Goal: Task Accomplishment & Management: Manage account settings

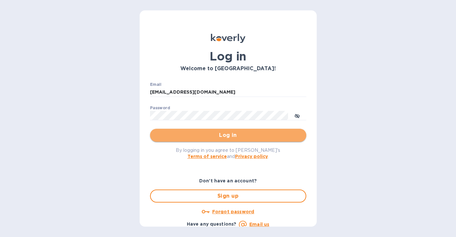
click at [230, 137] on span "Log in" at bounding box center [228, 135] width 146 height 8
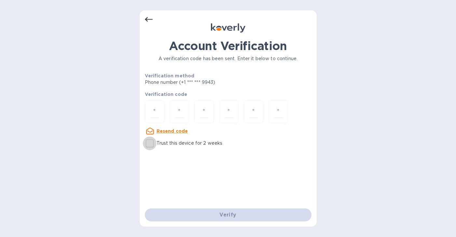
click at [147, 144] on input "Trust this device for 2 weeks" at bounding box center [150, 144] width 14 height 14
checkbox input "true"
click at [156, 112] on input "number" at bounding box center [154, 112] width 8 height 12
type input "5"
type input "2"
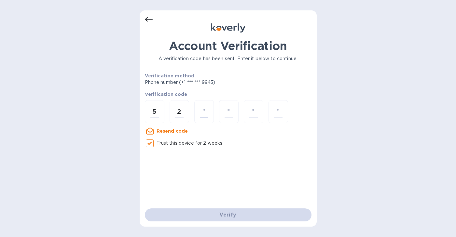
type input "8"
type input "6"
type input "3"
type input "8"
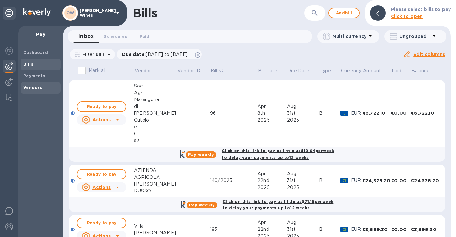
click at [35, 87] on b "Vendors" at bounding box center [32, 87] width 19 height 5
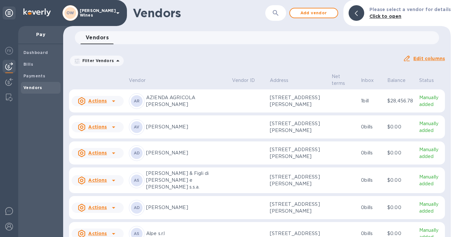
click at [283, 17] on button "button" at bounding box center [276, 13] width 16 height 16
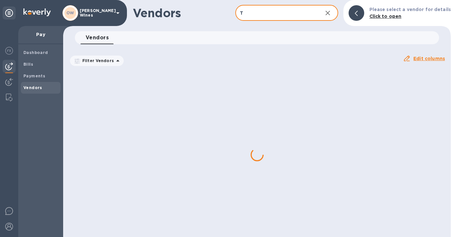
type input "T Elenteny"
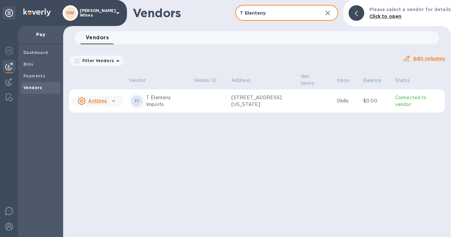
click at [116, 103] on icon at bounding box center [114, 101] width 8 height 8
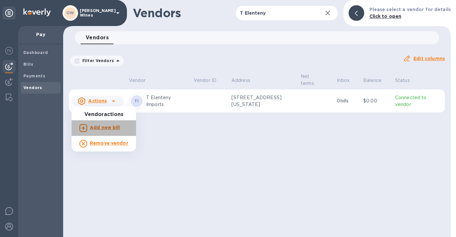
click at [113, 126] on b "Add new bill" at bounding box center [105, 127] width 30 height 5
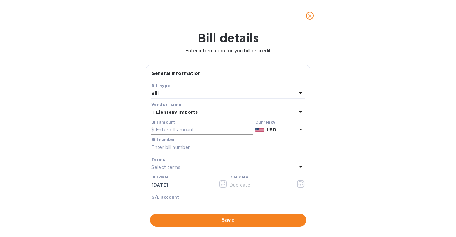
click at [216, 131] on input "text" at bounding box center [201, 130] width 101 height 10
paste input "28,913.39"
type input "28,913.39"
click at [190, 152] on input "text" at bounding box center [227, 148] width 153 height 10
paste input "INV760779"
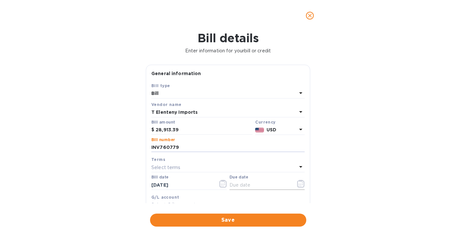
type input "INV760779"
click at [299, 185] on icon "button" at bounding box center [300, 184] width 7 height 8
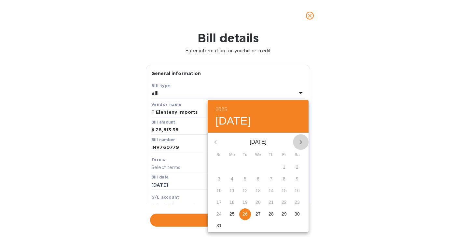
click at [303, 142] on icon "button" at bounding box center [301, 142] width 8 height 8
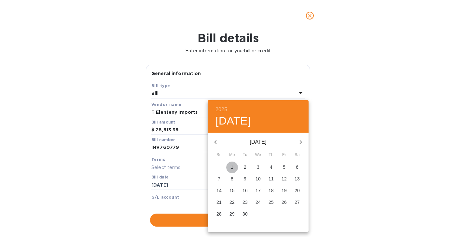
click at [234, 168] on span "1" at bounding box center [232, 167] width 12 height 7
type input "[DATE]"
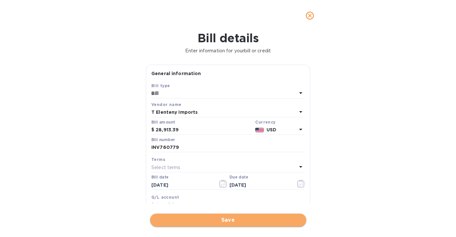
click at [232, 218] on span "Save" at bounding box center [228, 220] width 146 height 8
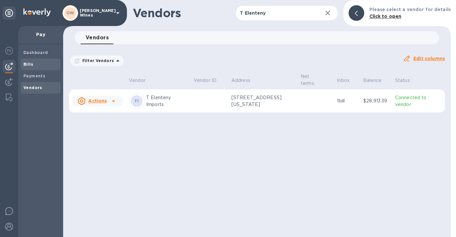
click at [26, 59] on div "Bills" at bounding box center [41, 65] width 40 height 12
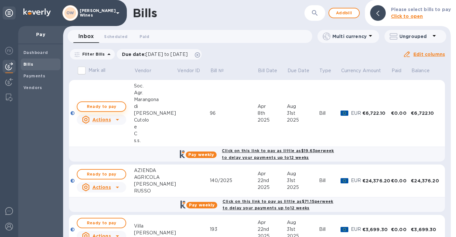
click at [105, 106] on span "Ready to pay" at bounding box center [102, 107] width 38 height 8
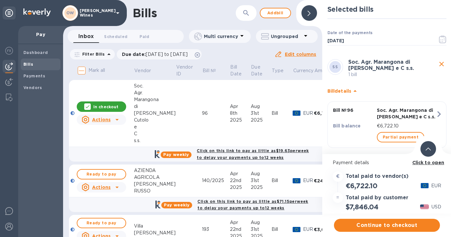
click at [432, 162] on b "Click to open" at bounding box center [429, 162] width 32 height 5
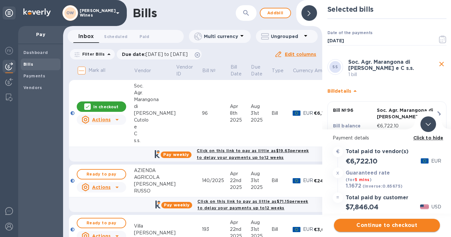
click at [382, 225] on span "Continue to checkout" at bounding box center [387, 226] width 96 height 8
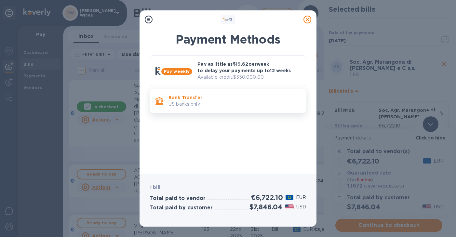
click at [228, 102] on p "US banks only." at bounding box center [235, 104] width 132 height 7
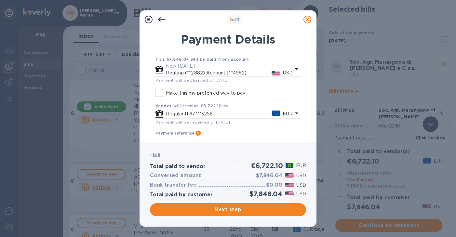
scroll to position [77, 0]
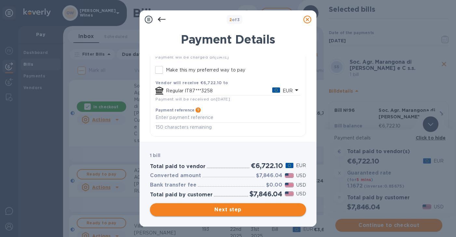
click at [252, 212] on span "Next step" at bounding box center [228, 210] width 146 height 8
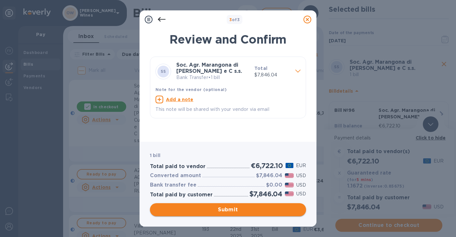
click at [230, 210] on span "Submit" at bounding box center [228, 210] width 146 height 8
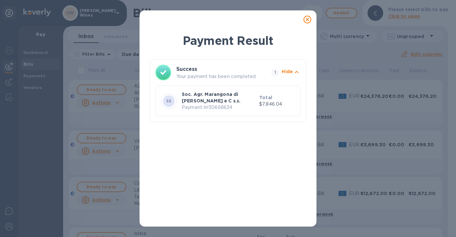
click at [308, 19] on icon at bounding box center [308, 20] width 8 height 8
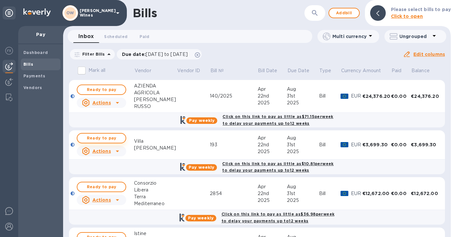
click at [112, 138] on span "Ready to pay" at bounding box center [102, 138] width 38 height 8
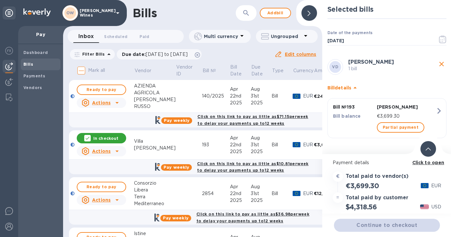
click at [432, 162] on b "Click to open" at bounding box center [429, 162] width 32 height 5
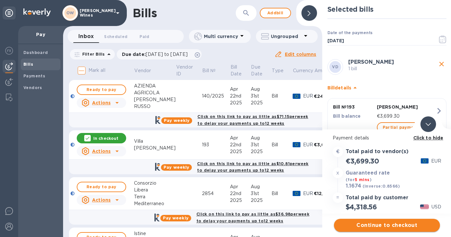
click at [393, 224] on span "Continue to checkout" at bounding box center [387, 226] width 96 height 8
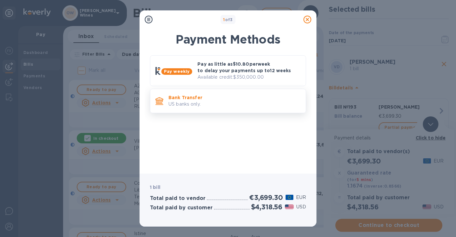
click at [239, 103] on p "US banks only." at bounding box center [235, 104] width 132 height 7
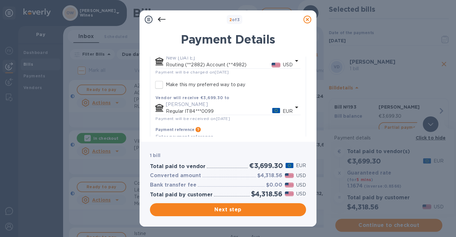
scroll to position [79, 0]
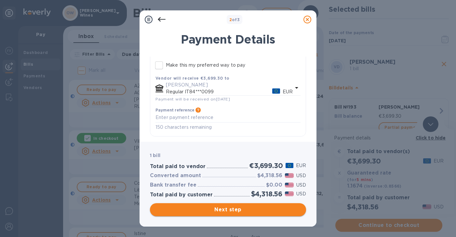
click at [243, 204] on button "Next step" at bounding box center [228, 209] width 156 height 13
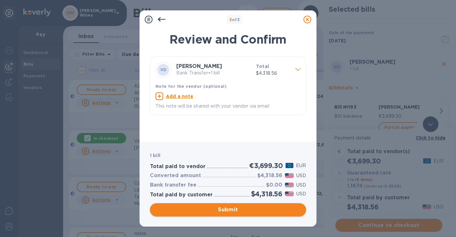
click at [226, 212] on span "Submit" at bounding box center [228, 210] width 146 height 8
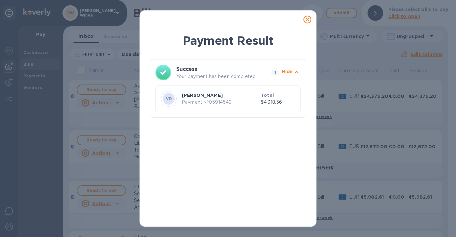
click at [309, 20] on icon at bounding box center [308, 20] width 8 height 8
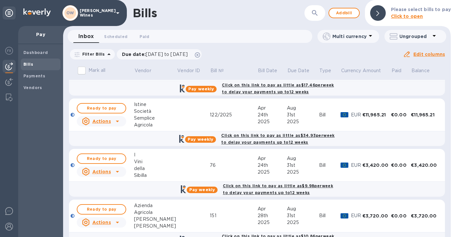
scroll to position [160, 0]
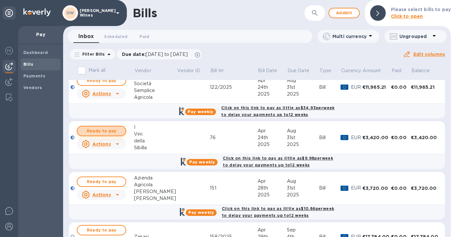
click at [109, 131] on span "Ready to pay" at bounding box center [102, 131] width 38 height 8
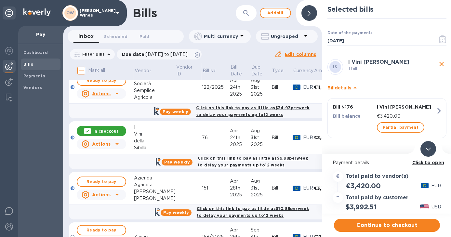
click at [425, 162] on b "Click to open" at bounding box center [429, 162] width 32 height 5
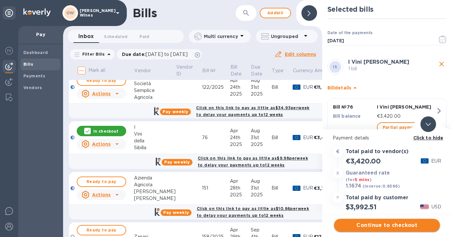
click at [401, 223] on span "Continue to checkout" at bounding box center [387, 226] width 96 height 8
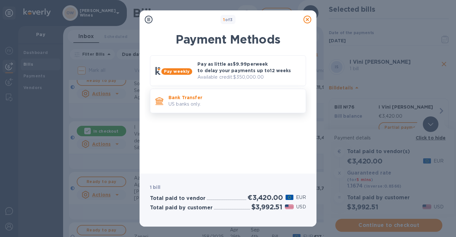
click at [214, 92] on div "Bank Transfer US banks only." at bounding box center [234, 101] width 137 height 19
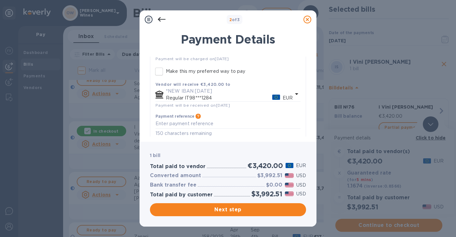
scroll to position [79, 0]
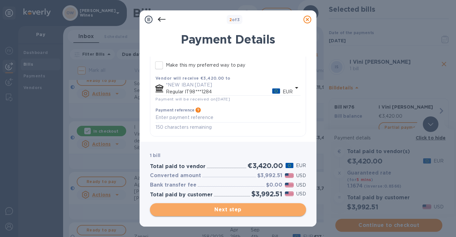
click at [278, 208] on span "Next step" at bounding box center [228, 210] width 146 height 8
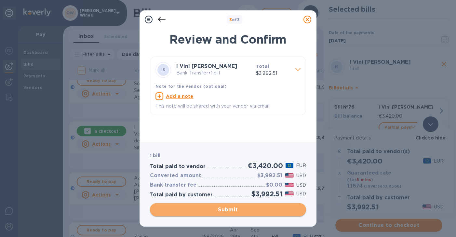
click at [262, 210] on span "Submit" at bounding box center [228, 210] width 146 height 8
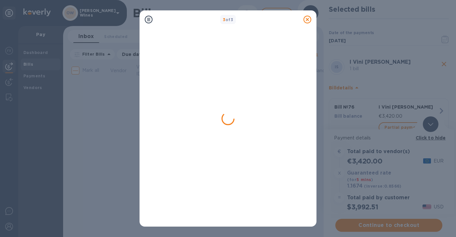
scroll to position [0, 0]
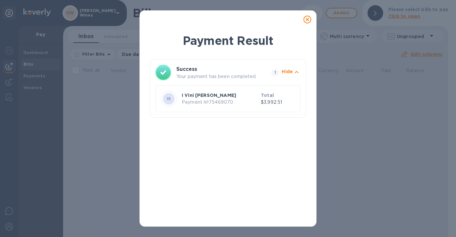
click at [306, 20] on icon at bounding box center [308, 20] width 8 height 8
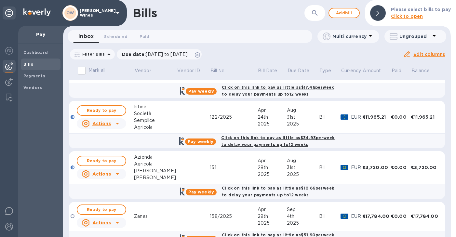
scroll to position [128, 0]
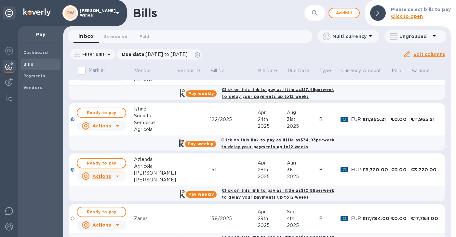
click at [99, 163] on span "Ready to pay" at bounding box center [102, 163] width 38 height 8
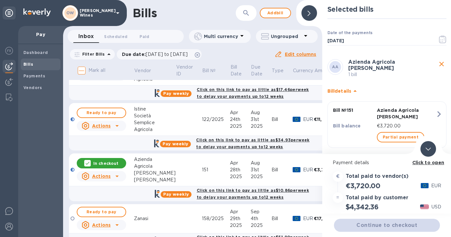
click at [426, 164] on b "Click to open" at bounding box center [429, 162] width 32 height 5
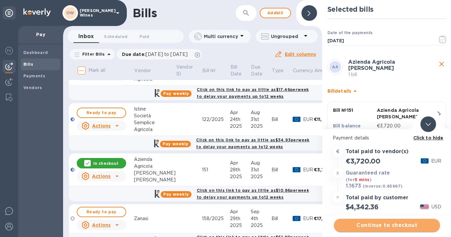
click at [385, 226] on span "Continue to checkout" at bounding box center [387, 226] width 96 height 8
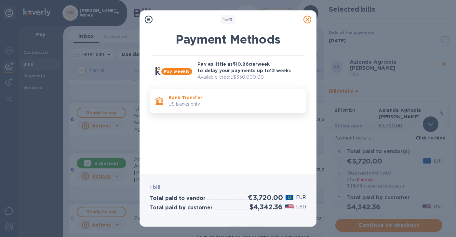
click at [215, 98] on p "Bank Transfer" at bounding box center [235, 97] width 132 height 7
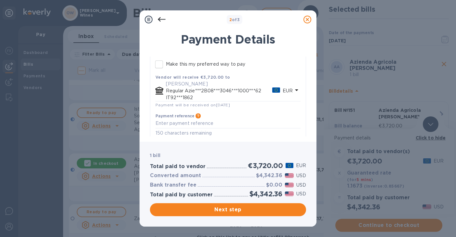
scroll to position [86, 0]
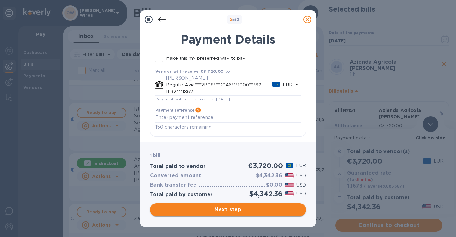
click at [220, 208] on span "Next step" at bounding box center [228, 210] width 146 height 8
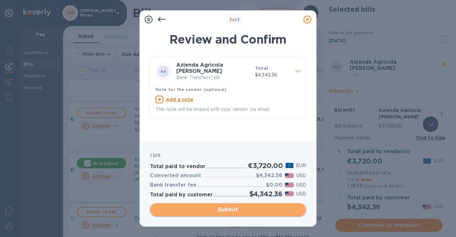
click at [224, 212] on span "Submit" at bounding box center [228, 210] width 146 height 8
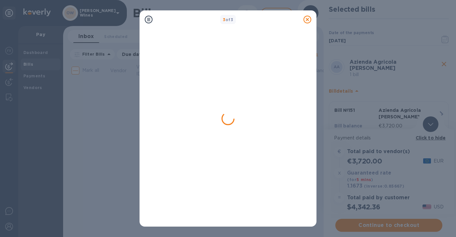
scroll to position [0, 0]
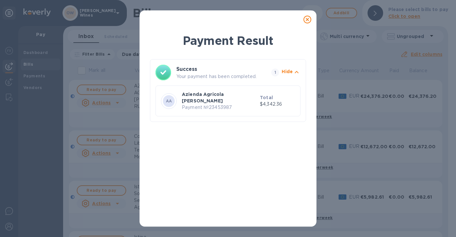
click at [307, 21] on icon at bounding box center [308, 20] width 8 height 8
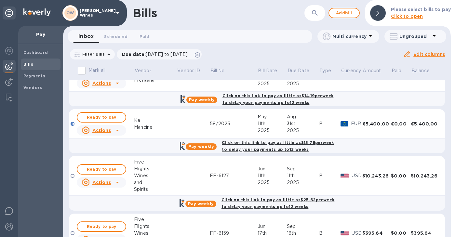
scroll to position [620, 0]
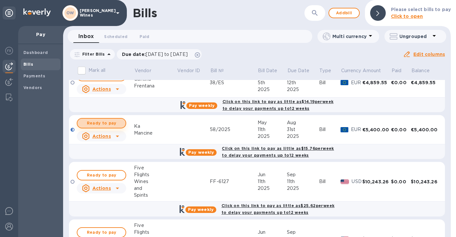
click at [105, 122] on span "Ready to pay" at bounding box center [102, 123] width 38 height 8
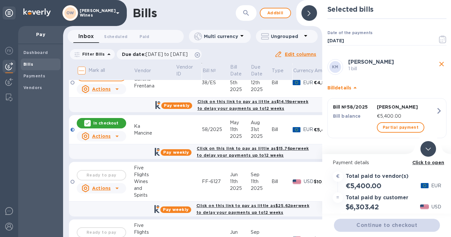
click at [417, 164] on b "Click to open" at bounding box center [429, 162] width 32 height 5
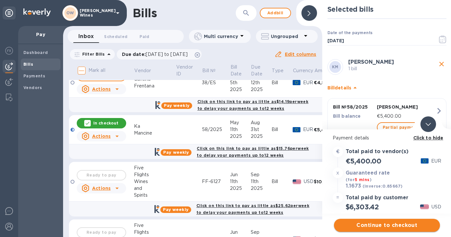
click at [373, 227] on span "Continue to checkout" at bounding box center [387, 226] width 96 height 8
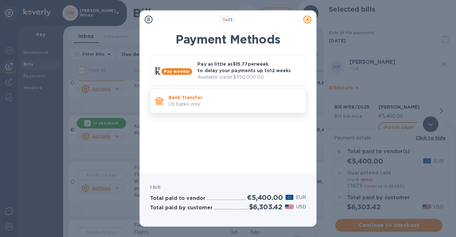
click at [214, 96] on p "Bank Transfer" at bounding box center [235, 97] width 132 height 7
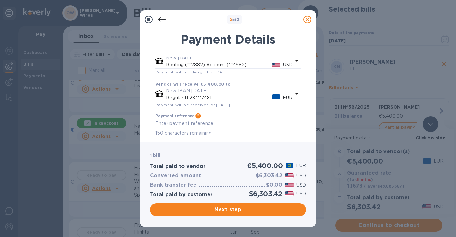
scroll to position [65, 0]
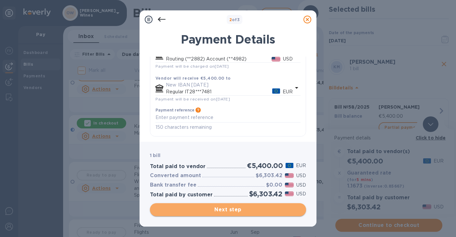
click at [229, 212] on span "Next step" at bounding box center [228, 210] width 146 height 8
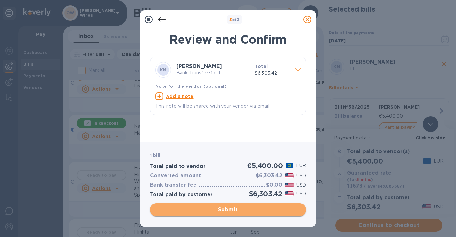
click at [253, 207] on span "Submit" at bounding box center [228, 210] width 146 height 8
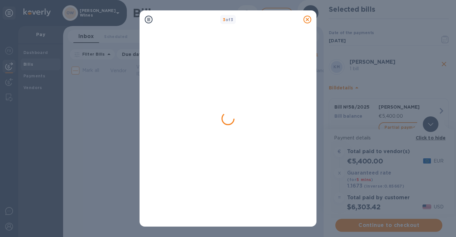
scroll to position [0, 0]
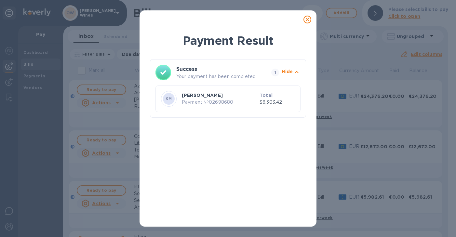
click at [308, 20] on icon at bounding box center [308, 20] width 8 height 8
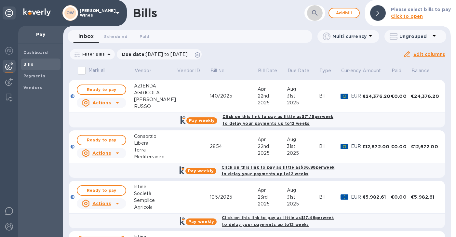
click at [314, 14] on icon "button" at bounding box center [315, 13] width 8 height 8
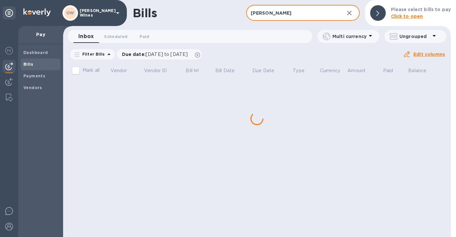
type input "[PERSON_NAME]"
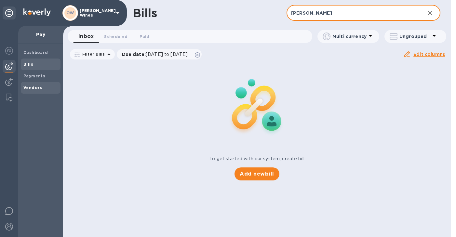
click at [36, 88] on b "Vendors" at bounding box center [32, 87] width 19 height 5
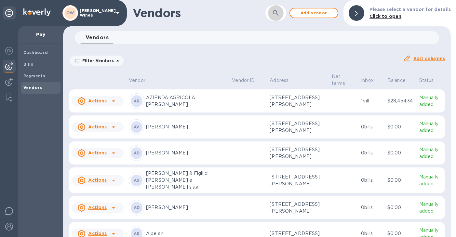
click at [278, 17] on icon "button" at bounding box center [276, 13] width 8 height 8
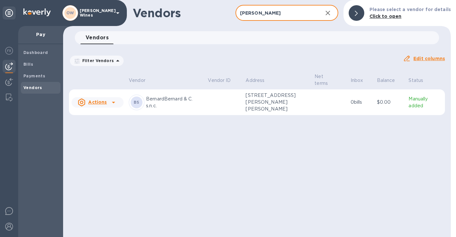
type input "[PERSON_NAME]"
click at [116, 102] on icon at bounding box center [114, 103] width 8 height 8
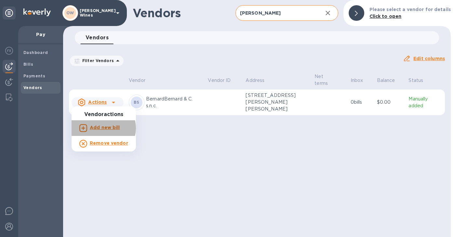
click at [103, 128] on b "Add new bill" at bounding box center [105, 127] width 30 height 5
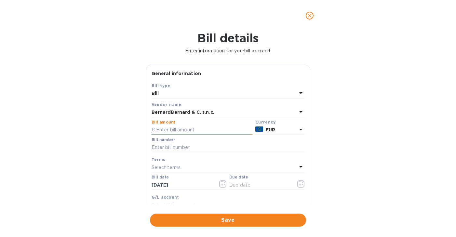
click at [164, 130] on input "text" at bounding box center [202, 130] width 101 height 10
click at [173, 147] on input "text" at bounding box center [228, 148] width 153 height 10
type input "149"
click at [224, 185] on icon "button" at bounding box center [222, 184] width 7 height 8
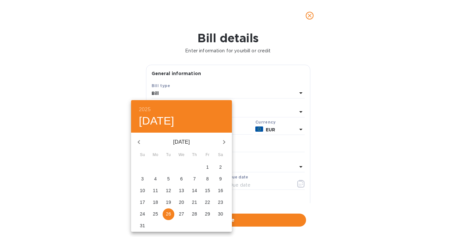
click at [219, 203] on p "23" at bounding box center [220, 202] width 5 height 7
type input "[DATE]"
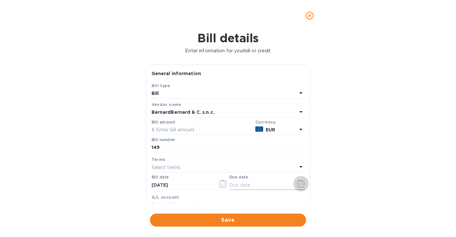
click at [298, 184] on icon "button" at bounding box center [300, 184] width 7 height 8
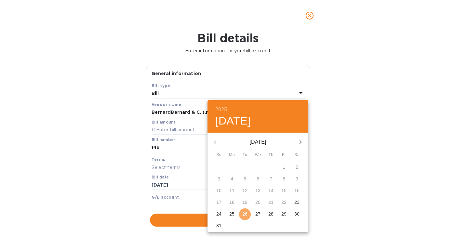
click at [245, 214] on p "26" at bounding box center [244, 214] width 5 height 7
type input "[DATE]"
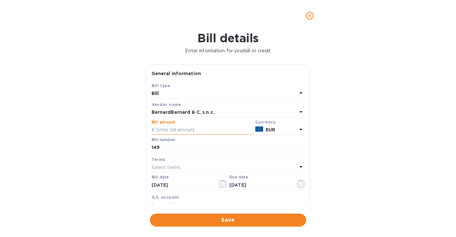
click at [180, 130] on input "text" at bounding box center [202, 130] width 101 height 10
click at [194, 131] on input "text" at bounding box center [202, 130] width 101 height 10
type input "4,573.20"
click at [204, 219] on span "Save" at bounding box center [228, 220] width 146 height 8
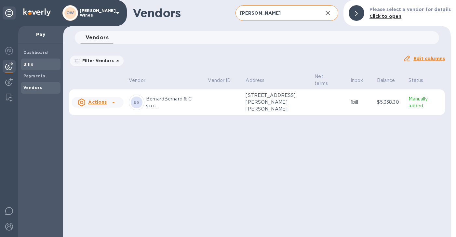
click at [29, 63] on b "Bills" at bounding box center [28, 64] width 10 height 5
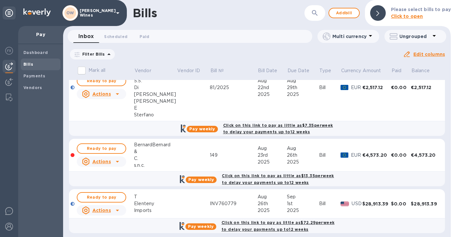
scroll to position [905, 0]
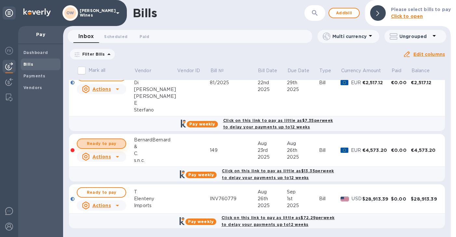
click at [112, 144] on span "Ready to pay" at bounding box center [102, 144] width 38 height 8
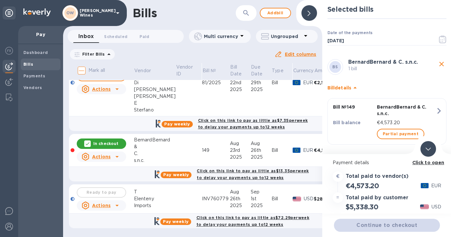
click at [423, 162] on b "Click to open" at bounding box center [429, 162] width 32 height 5
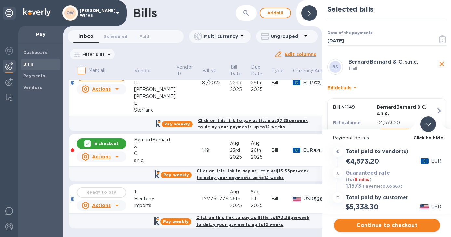
click at [390, 225] on span "Continue to checkout" at bounding box center [387, 226] width 96 height 8
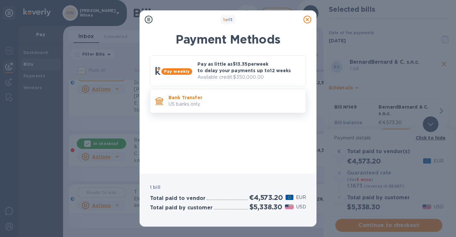
click at [219, 89] on div "Bank Transfer US banks only." at bounding box center [228, 101] width 156 height 24
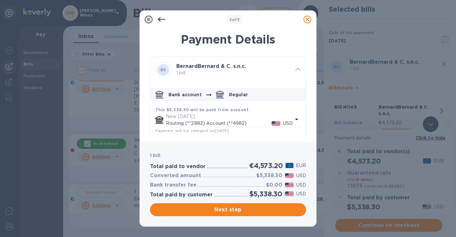
scroll to position [79, 0]
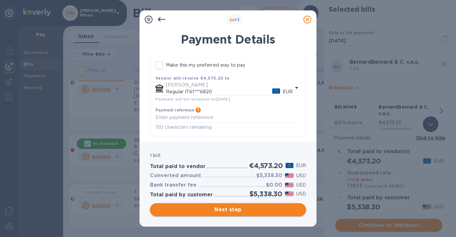
click at [224, 212] on span "Next step" at bounding box center [228, 210] width 146 height 8
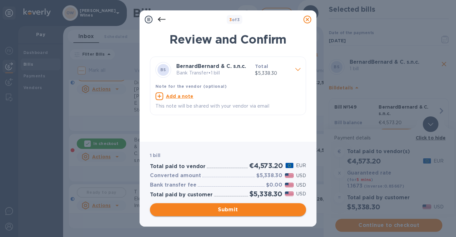
click at [245, 212] on span "Submit" at bounding box center [228, 210] width 146 height 8
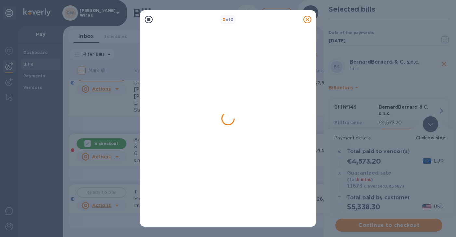
scroll to position [0, 0]
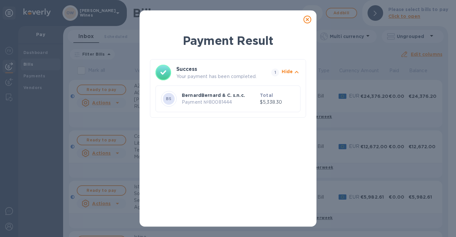
click at [308, 19] on icon at bounding box center [308, 20] width 8 height 8
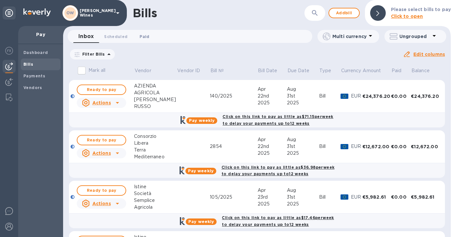
click at [147, 36] on span "Paid 0" at bounding box center [145, 36] width 10 height 7
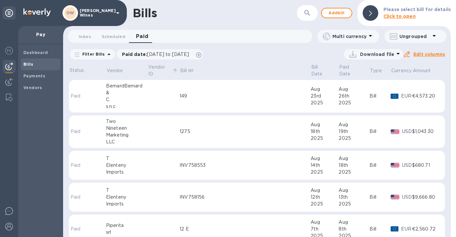
click at [156, 88] on td at bounding box center [164, 96] width 32 height 33
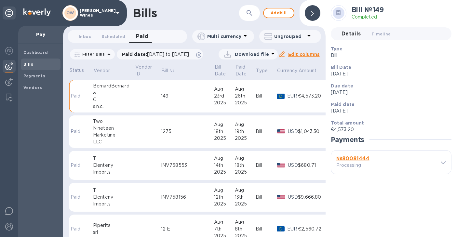
click at [360, 162] on p "Processing" at bounding box center [360, 165] width 49 height 7
click at [359, 160] on b "№ 80081444" at bounding box center [352, 159] width 33 height 6
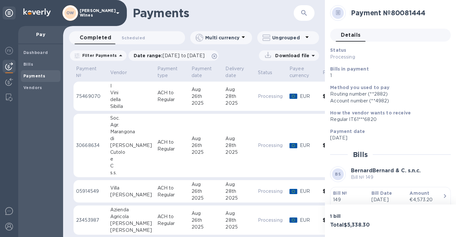
click at [344, 189] on div "Bill № 149" at bounding box center [350, 196] width 38 height 19
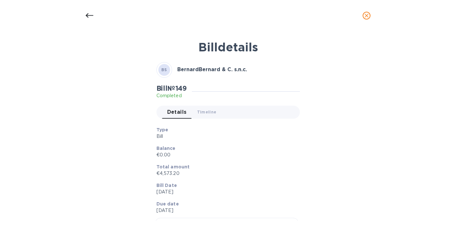
click at [90, 12] on icon at bounding box center [90, 16] width 8 height 8
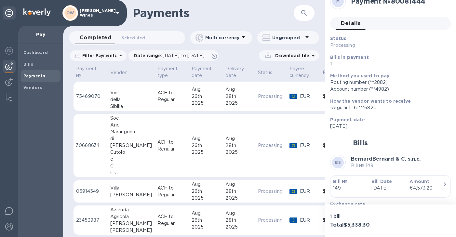
click at [144, 101] on div "della" at bounding box center [131, 99] width 42 height 7
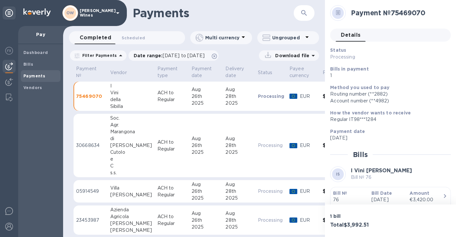
click at [341, 194] on b "Bill №" at bounding box center [340, 193] width 14 height 5
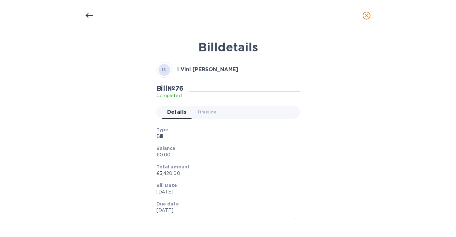
click at [85, 14] on div at bounding box center [90, 16] width 16 height 16
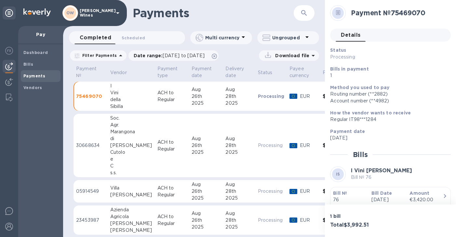
scroll to position [12, 0]
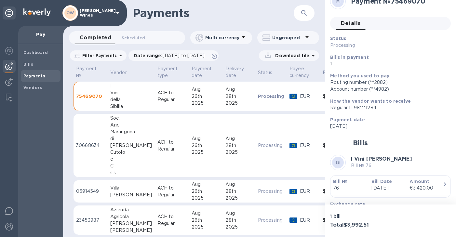
click at [155, 123] on td "ACH to Regular" at bounding box center [172, 146] width 34 height 64
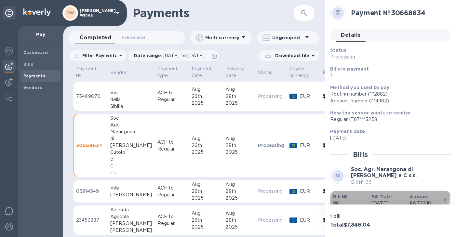
click at [342, 195] on b "Bill №" at bounding box center [340, 196] width 14 height 5
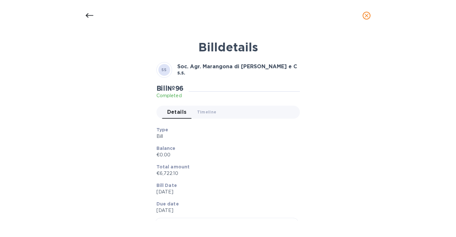
click at [366, 15] on icon "close" at bounding box center [367, 16] width 4 height 4
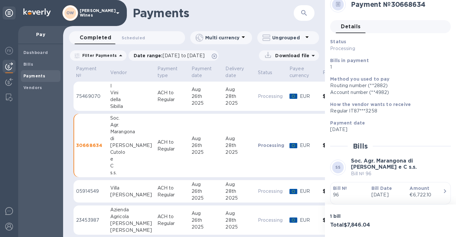
click at [137, 195] on div "[PERSON_NAME]" at bounding box center [131, 195] width 42 height 7
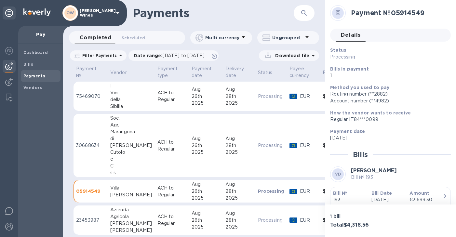
click at [342, 193] on b "Bill №" at bounding box center [340, 193] width 14 height 5
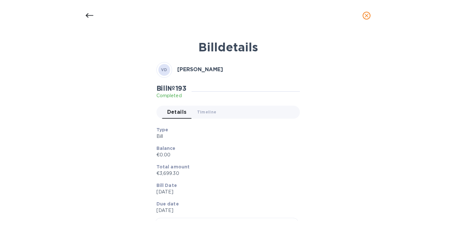
click at [89, 15] on icon at bounding box center [90, 16] width 8 height 8
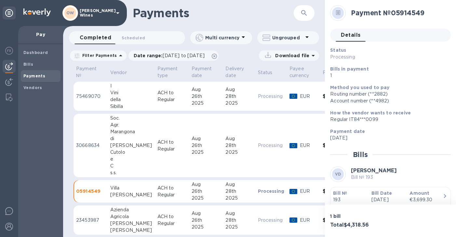
scroll to position [12, 0]
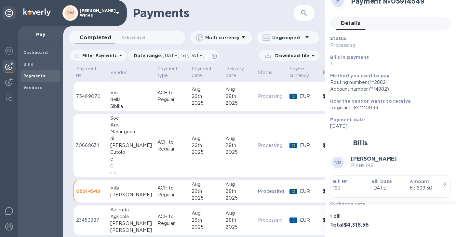
click at [111, 220] on div "[PERSON_NAME]" at bounding box center [131, 223] width 42 height 7
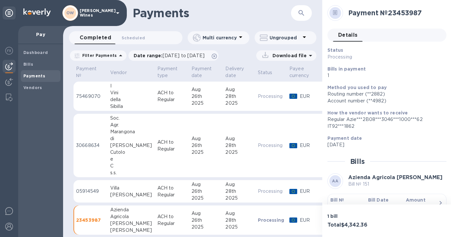
click at [338, 202] on b "Bill №" at bounding box center [338, 200] width 14 height 5
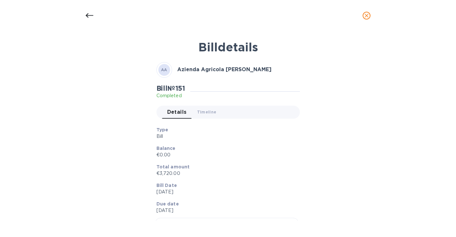
click at [88, 16] on icon at bounding box center [90, 16] width 8 height 8
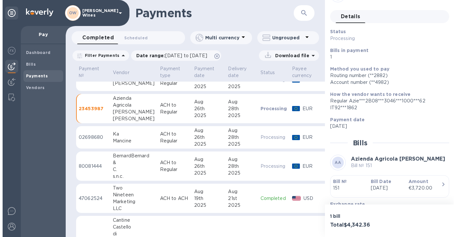
scroll to position [110, 0]
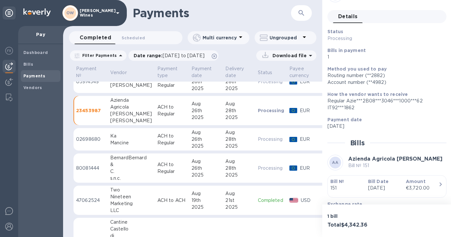
click at [116, 136] on div "Ka" at bounding box center [131, 136] width 42 height 7
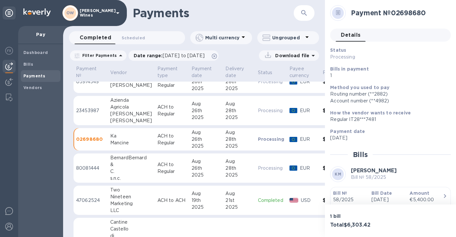
click at [340, 193] on b "Bill №" at bounding box center [340, 193] width 14 height 5
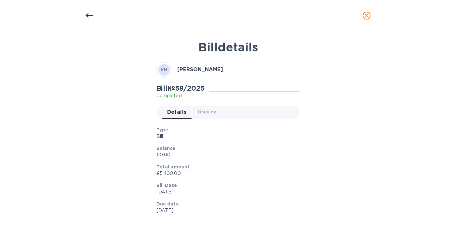
scroll to position [110, 0]
click at [369, 17] on icon "close" at bounding box center [367, 15] width 7 height 7
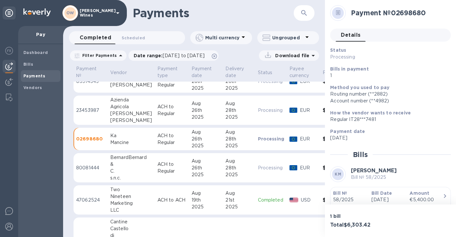
scroll to position [5, 0]
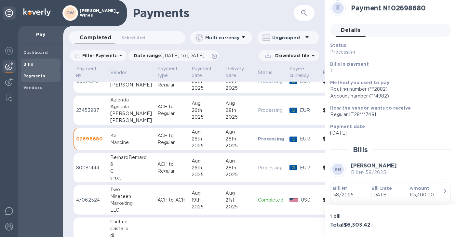
click at [32, 63] on b "Bills" at bounding box center [28, 64] width 10 height 5
